Goal: Participate in discussion: Engage in conversation with other users on a specific topic

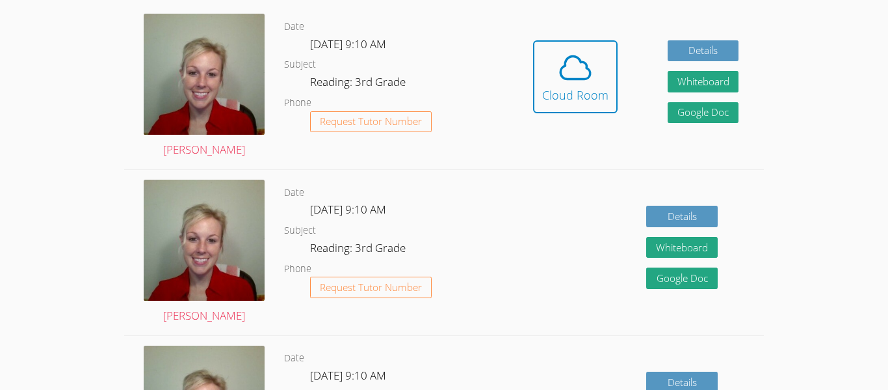
scroll to position [234, 0]
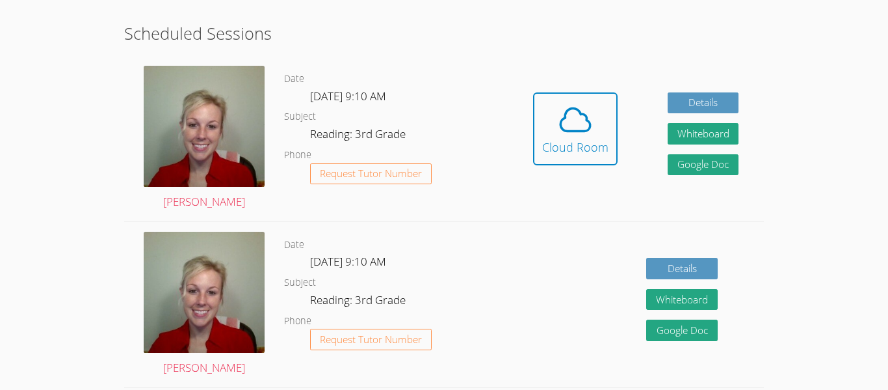
click at [304, 79] on dl "Date Tue Sep 30, 9:10 AM Subject Reading: 3rd Grade Phone Request Tutor Number" at bounding box center [396, 138] width 224 height 135
click at [297, 81] on dt "Date" at bounding box center [294, 79] width 20 height 16
click at [323, 100] on span "Tue Sep 30, 9:10 AM" at bounding box center [348, 95] width 76 height 15
click at [295, 75] on dt "Date" at bounding box center [294, 79] width 20 height 16
click at [300, 83] on dt "Date" at bounding box center [294, 79] width 20 height 16
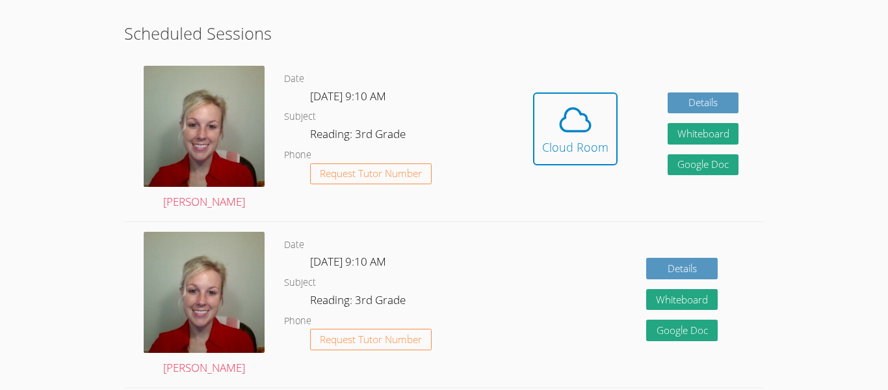
click at [308, 78] on dl "Date Tue Sep 30, 9:10 AM Subject Reading: 3rd Grade Phone Request Tutor Number" at bounding box center [396, 138] width 224 height 135
click at [296, 78] on dt "Date" at bounding box center [294, 79] width 20 height 16
click at [376, 90] on span "Tue Sep 30, 9:10 AM" at bounding box center [348, 95] width 76 height 15
click at [539, 152] on button "Cloud Room" at bounding box center [575, 128] width 85 height 73
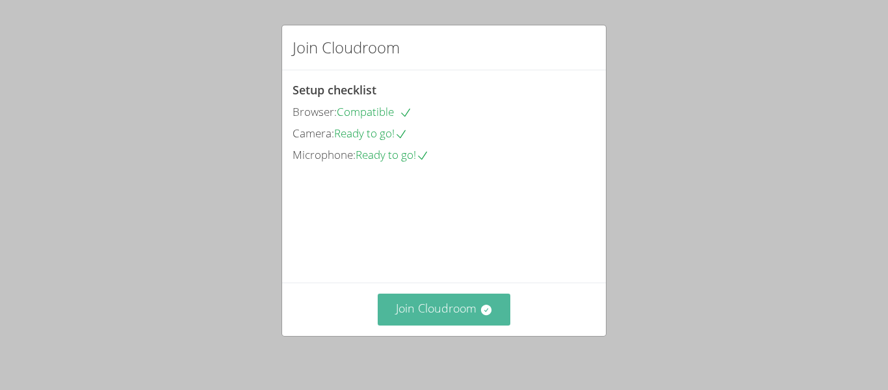
click at [446, 312] on button "Join Cloudroom" at bounding box center [444, 309] width 133 height 32
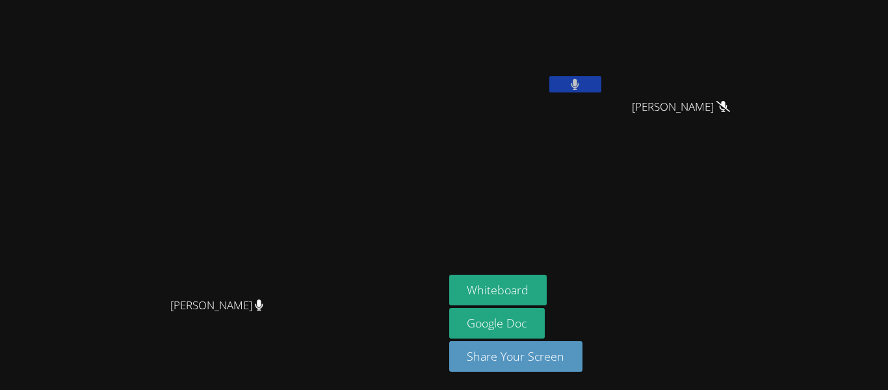
click at [319, 139] on video at bounding box center [221, 169] width 195 height 244
click at [319, 132] on video at bounding box center [221, 169] width 195 height 244
click at [319, 148] on video at bounding box center [221, 169] width 195 height 244
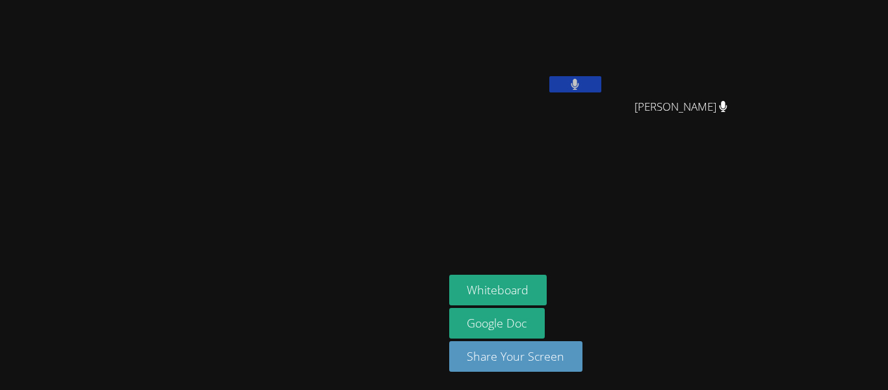
click at [319, 148] on video at bounding box center [221, 169] width 195 height 244
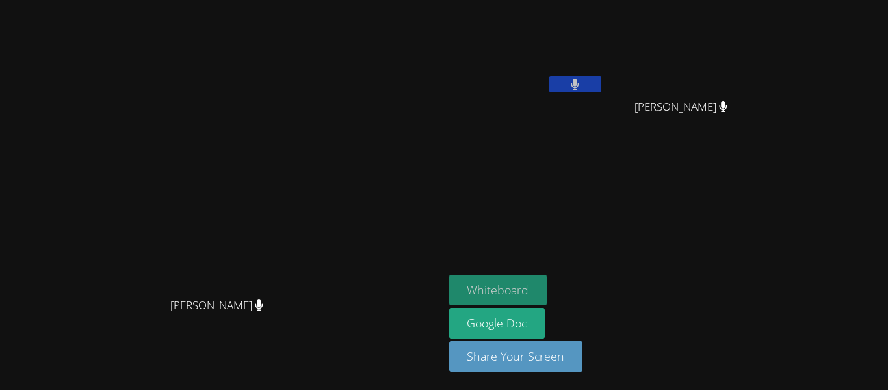
click at [548, 293] on button "Whiteboard" at bounding box center [498, 289] width 98 height 31
